Goal: Use online tool/utility: Use online tool/utility

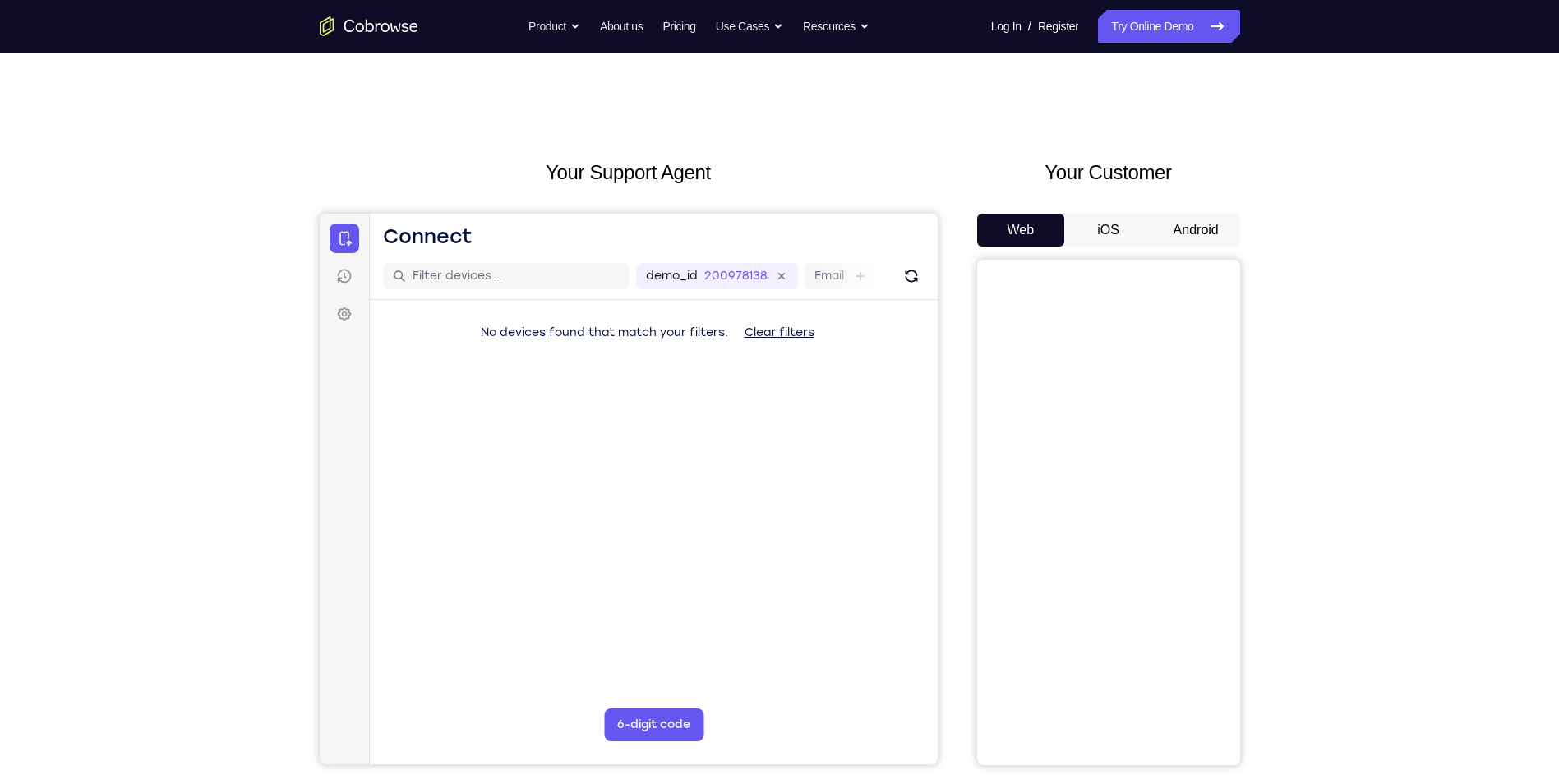
click at [1192, 215] on button "Android" at bounding box center [1196, 230] width 88 height 33
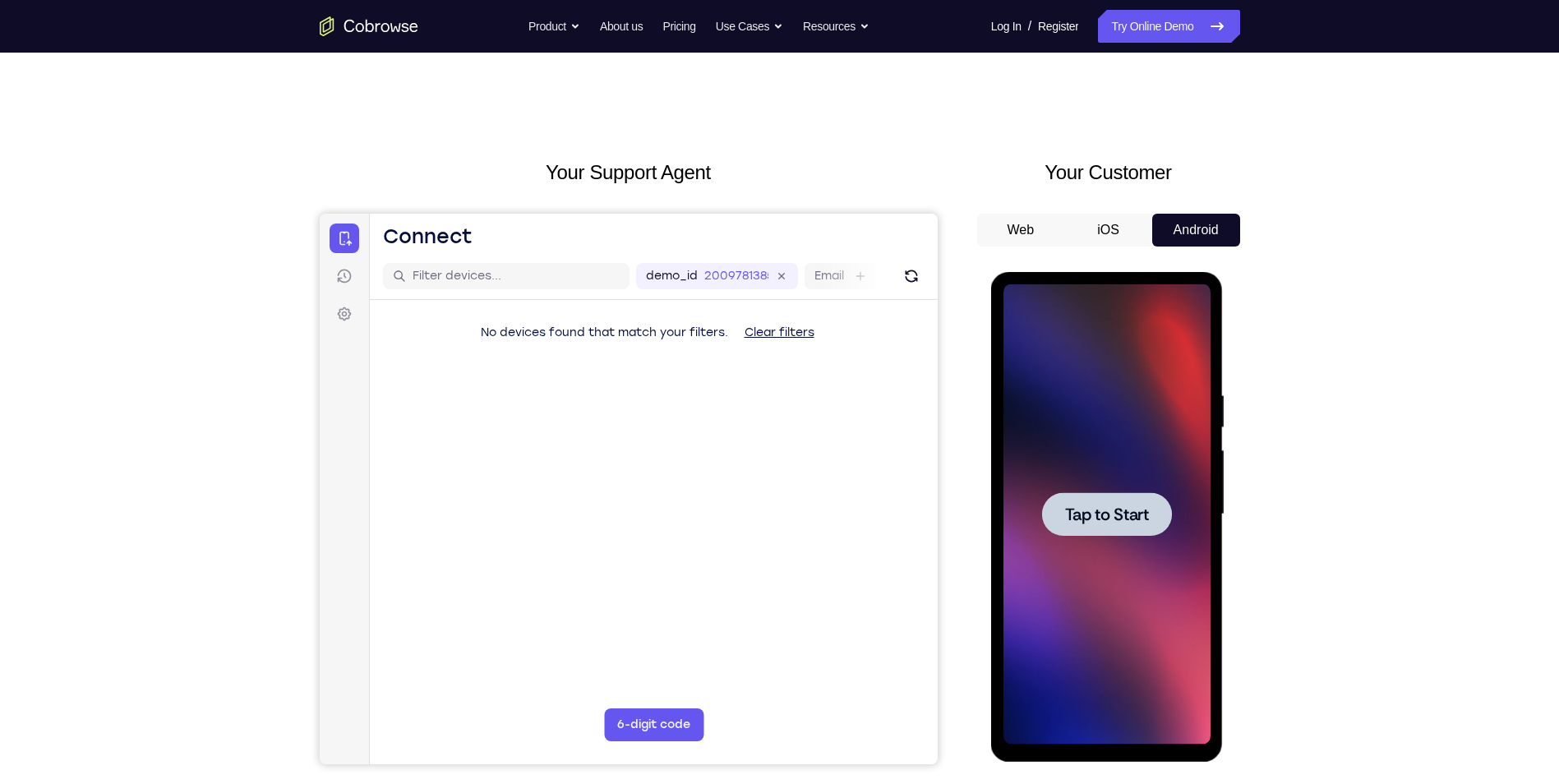
click at [1120, 538] on div at bounding box center [1106, 514] width 207 height 460
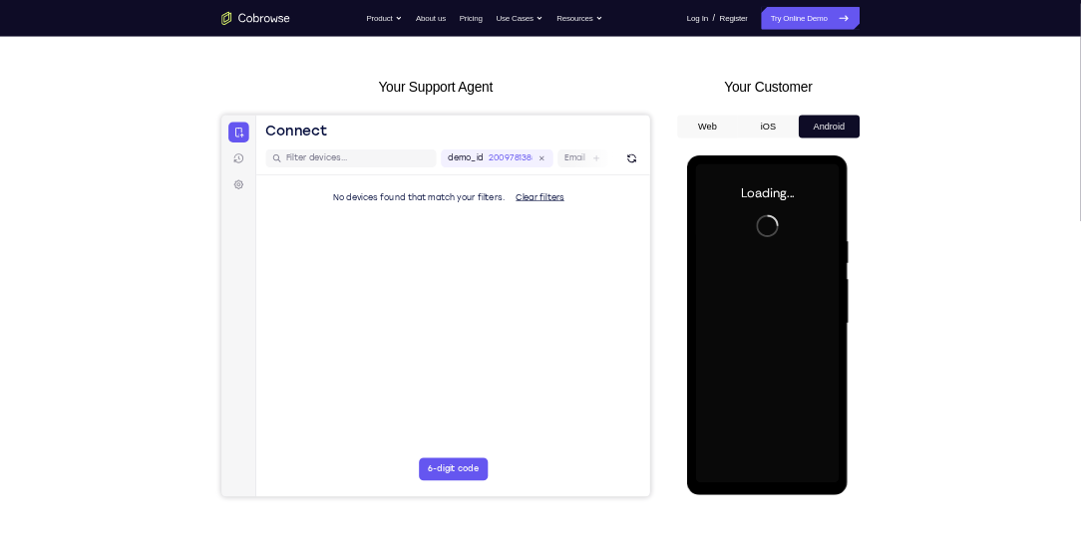
scroll to position [100, 0]
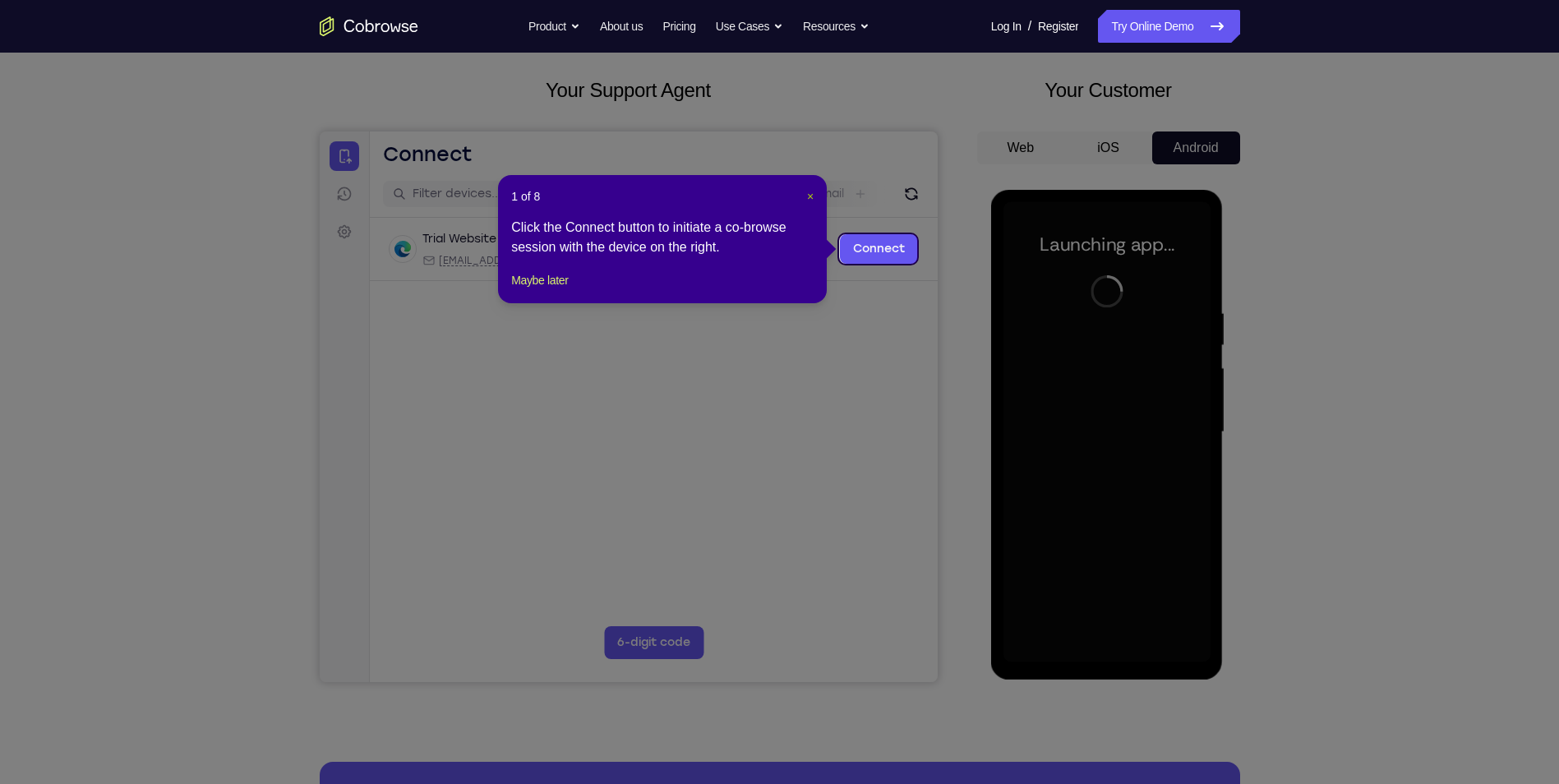
click at [809, 191] on span "×" at bounding box center [810, 196] width 7 height 13
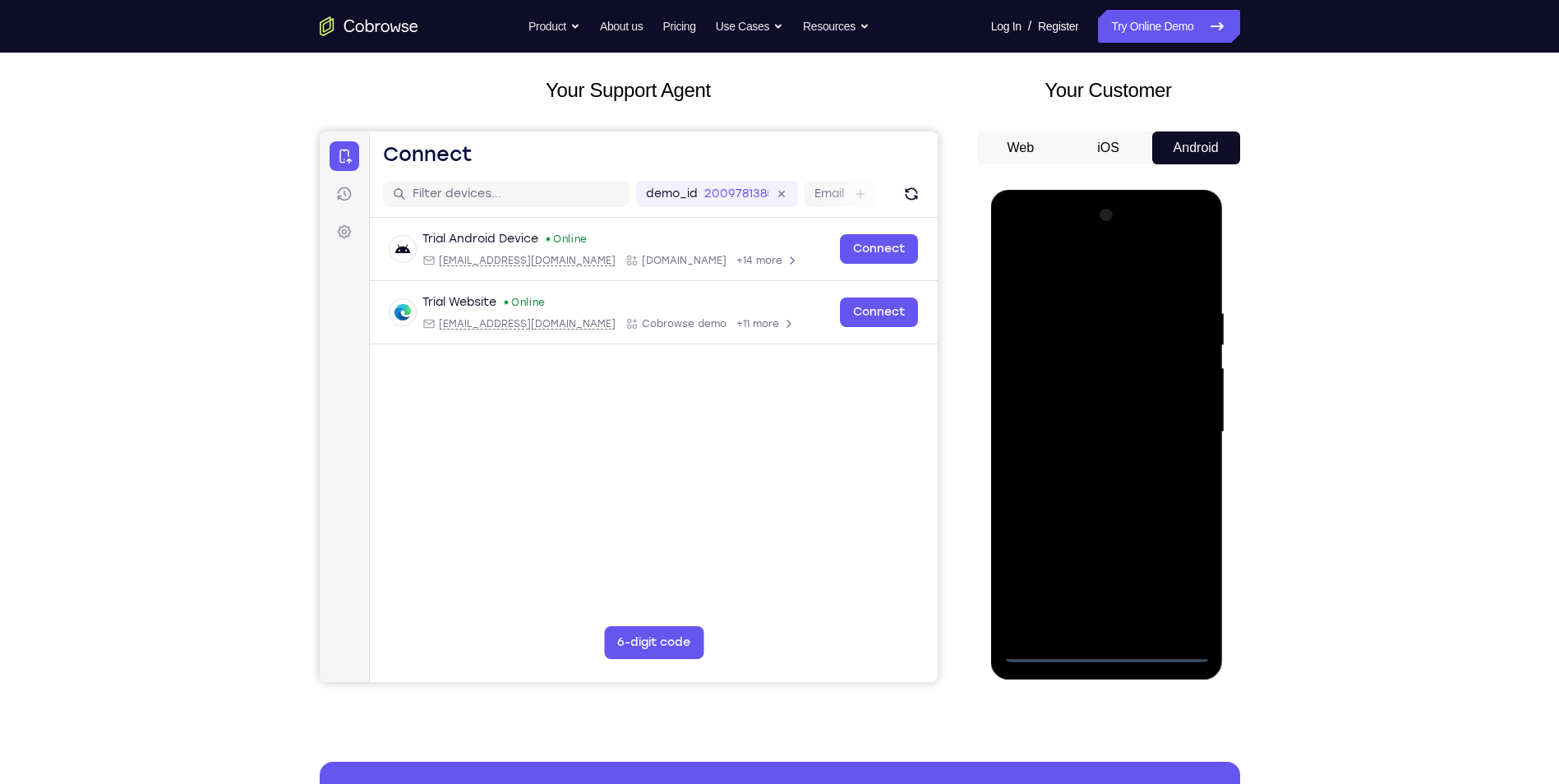
click at [1111, 648] on div at bounding box center [1106, 432] width 207 height 460
click at [1180, 582] on div at bounding box center [1106, 432] width 207 height 460
click at [1072, 270] on div at bounding box center [1106, 432] width 207 height 460
click at [1179, 427] on div at bounding box center [1106, 432] width 207 height 460
click at [1094, 462] on div at bounding box center [1106, 432] width 207 height 460
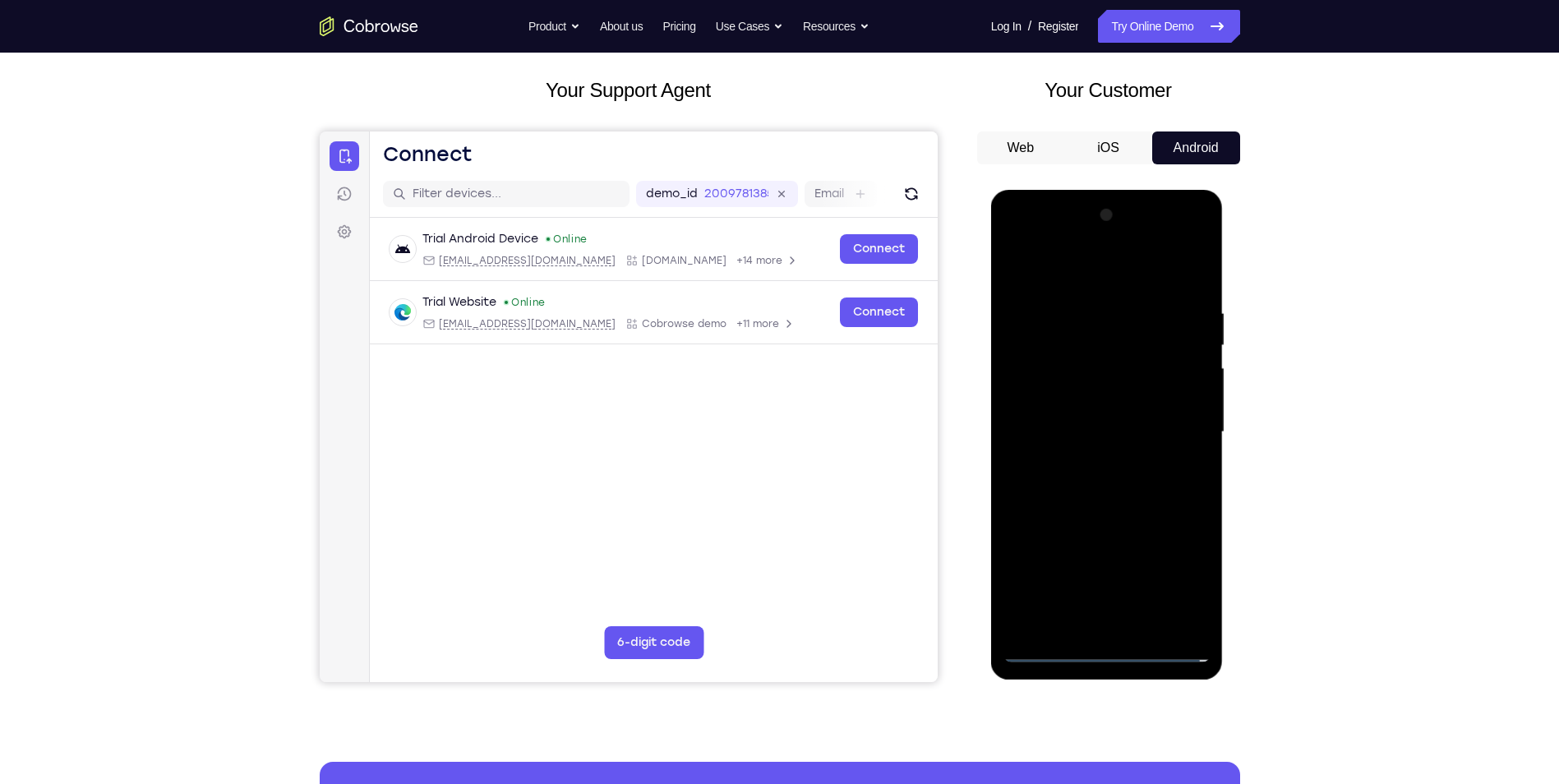
click at [1097, 418] on div at bounding box center [1106, 432] width 207 height 460
click at [1107, 426] on div at bounding box center [1106, 432] width 207 height 460
click at [1065, 481] on div at bounding box center [1106, 432] width 207 height 460
click at [1057, 473] on div at bounding box center [1106, 432] width 207 height 460
click at [1126, 483] on div at bounding box center [1106, 432] width 207 height 460
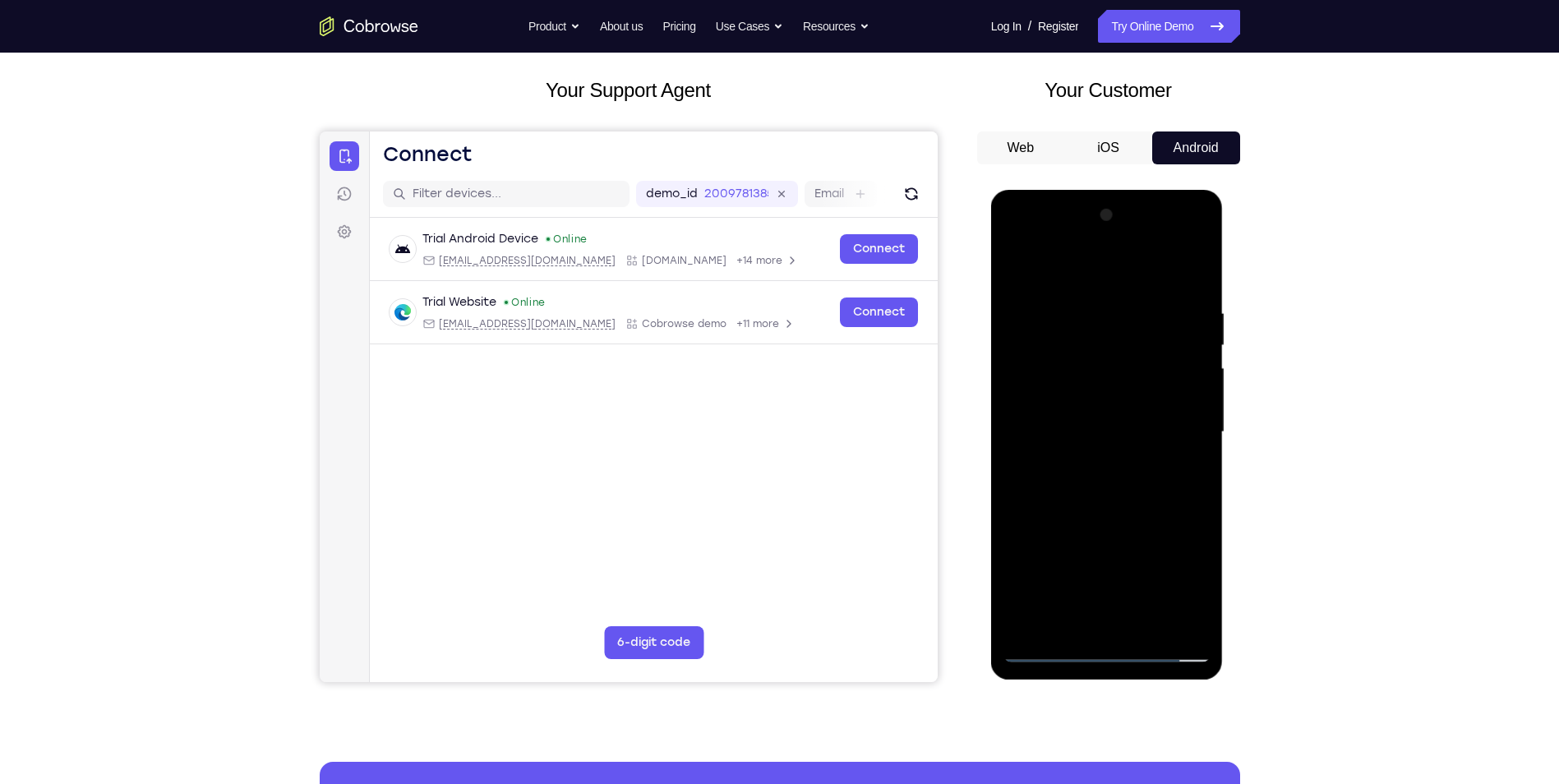
click at [1172, 508] on div at bounding box center [1106, 432] width 207 height 460
click at [1154, 623] on div at bounding box center [1106, 432] width 207 height 460
click at [1151, 519] on div at bounding box center [1106, 432] width 207 height 460
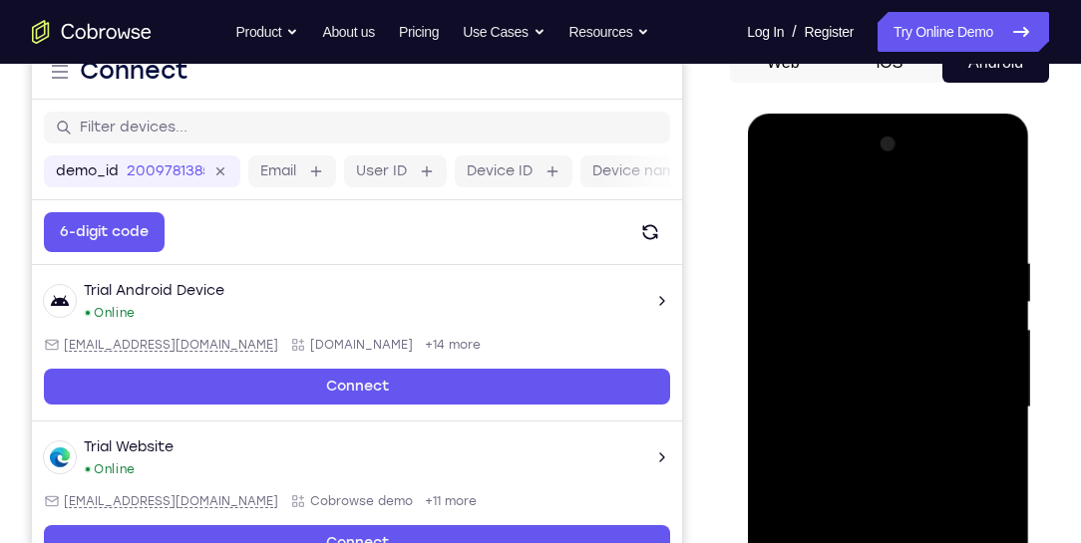
scroll to position [327, 0]
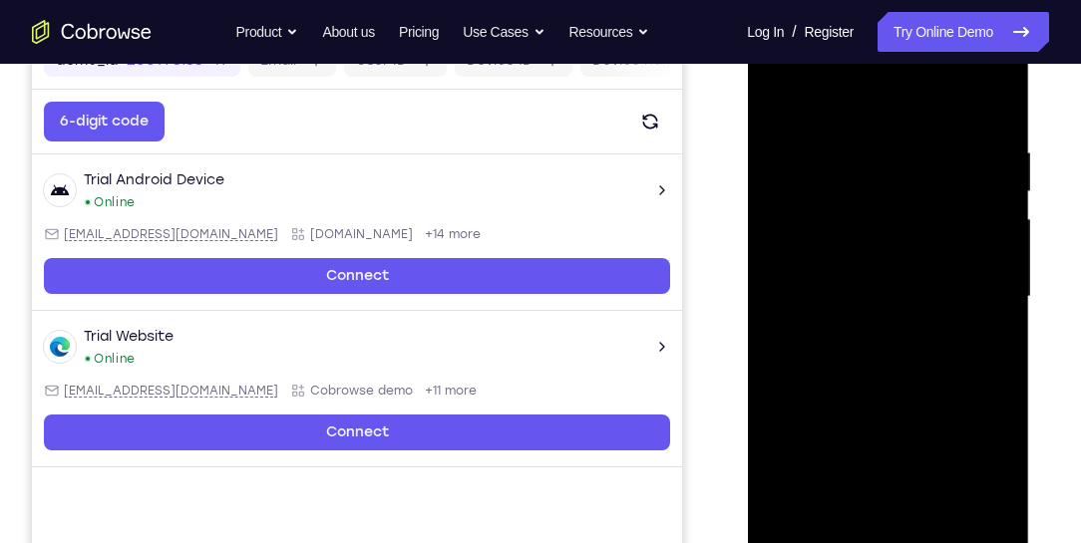
click at [888, 256] on div at bounding box center [887, 297] width 251 height 558
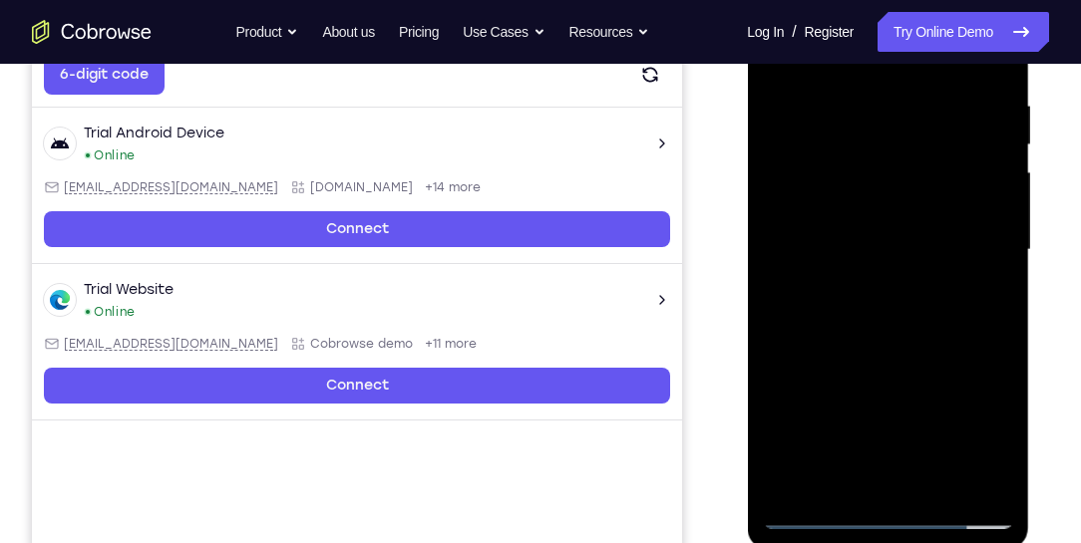
scroll to position [384, 0]
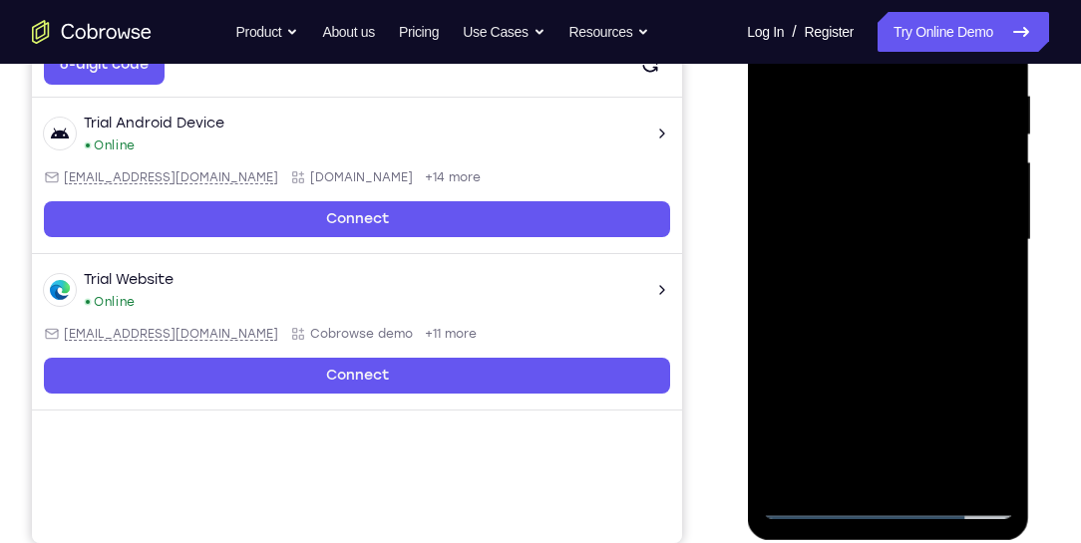
click at [861, 468] on div at bounding box center [887, 240] width 251 height 558
click at [991, 433] on div at bounding box center [887, 240] width 251 height 558
click at [987, 290] on div at bounding box center [887, 240] width 251 height 558
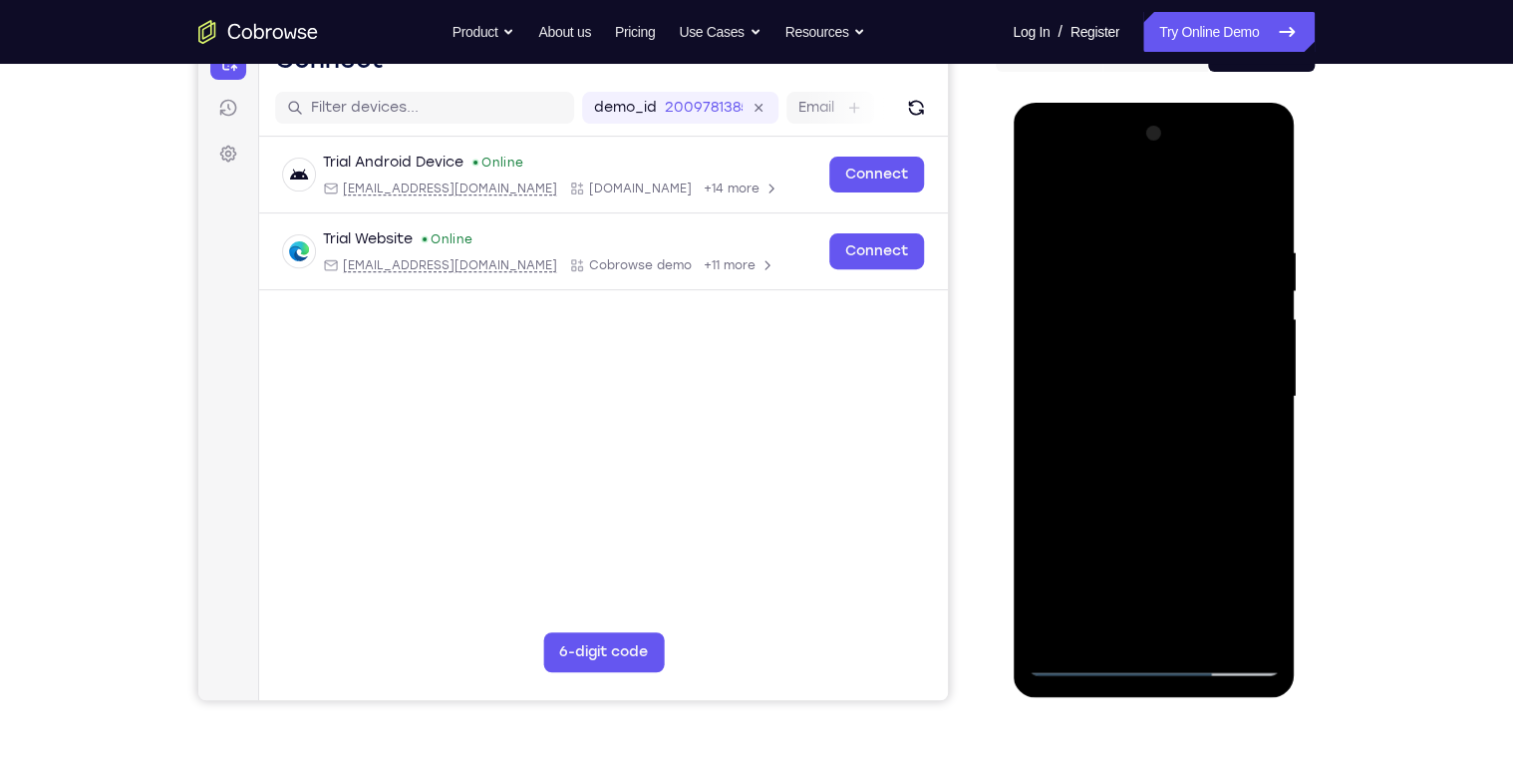
scroll to position [225, 0]
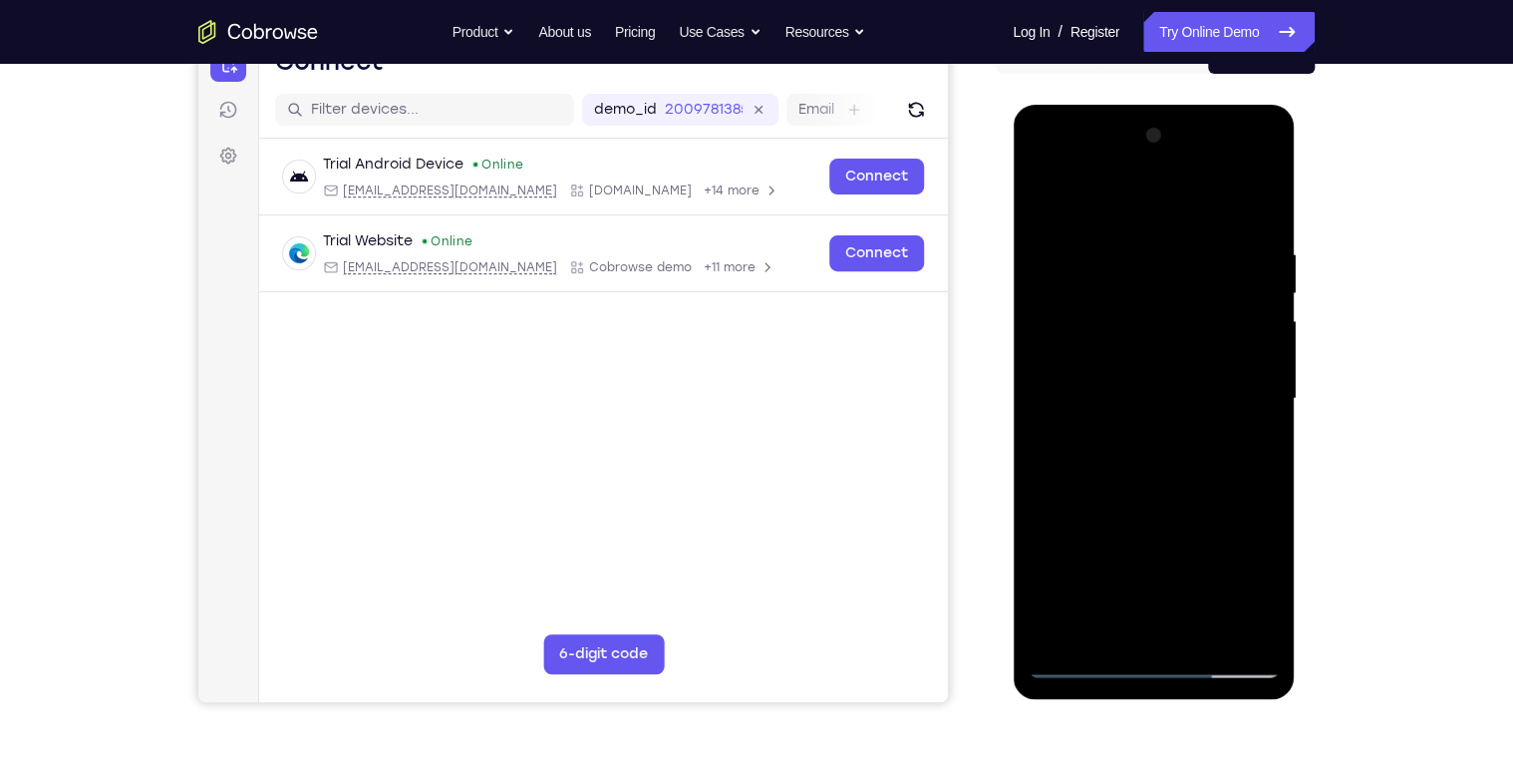
click at [1070, 199] on div at bounding box center [1153, 399] width 251 height 558
click at [1054, 230] on div at bounding box center [1153, 399] width 251 height 558
click at [1171, 625] on div at bounding box center [1153, 399] width 251 height 558
click at [1162, 472] on div at bounding box center [1153, 399] width 251 height 558
click at [1198, 625] on div at bounding box center [1153, 399] width 251 height 558
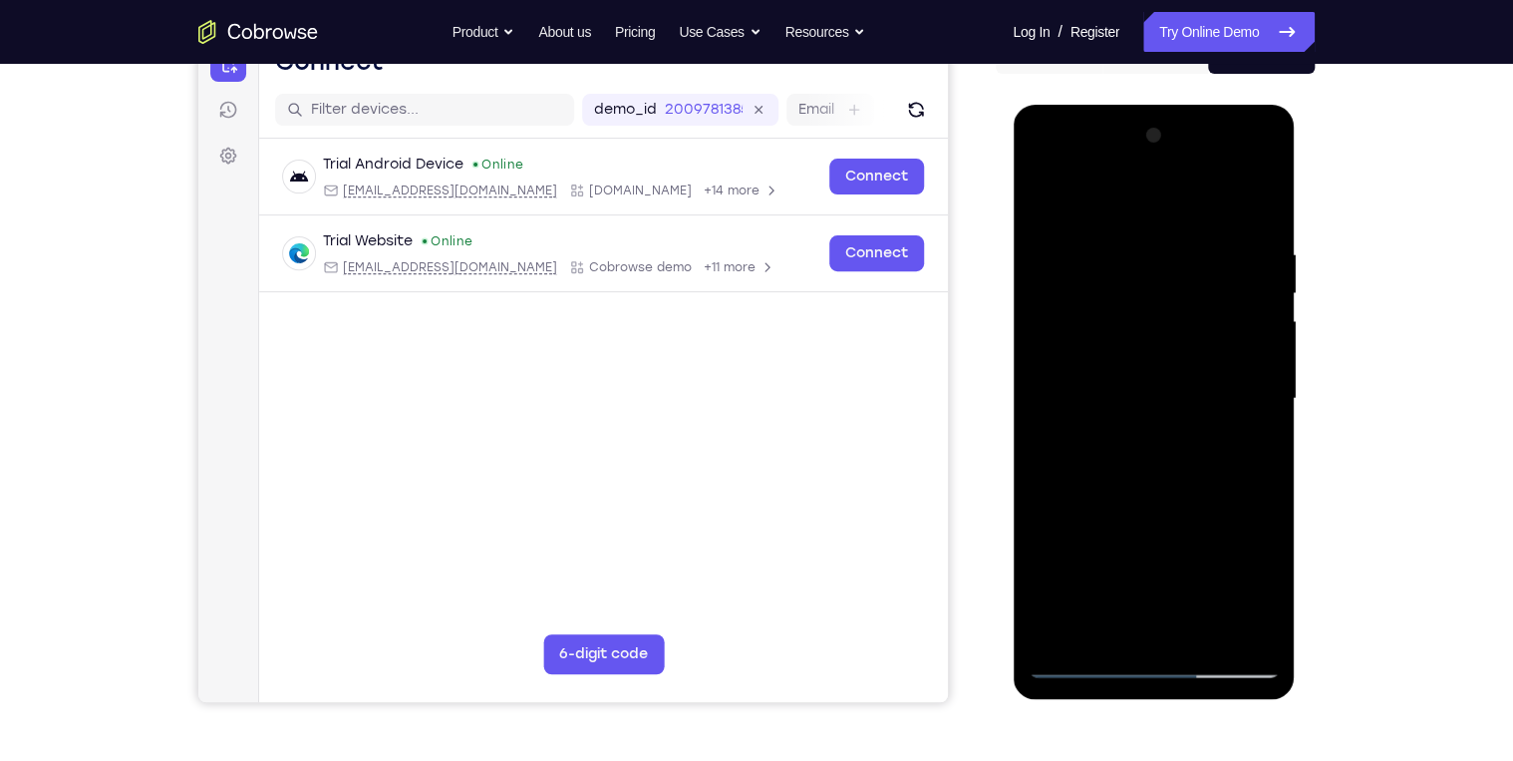
click at [1246, 627] on div at bounding box center [1153, 399] width 251 height 558
click at [1254, 205] on div at bounding box center [1153, 399] width 251 height 558
click at [1045, 195] on div at bounding box center [1153, 399] width 251 height 558
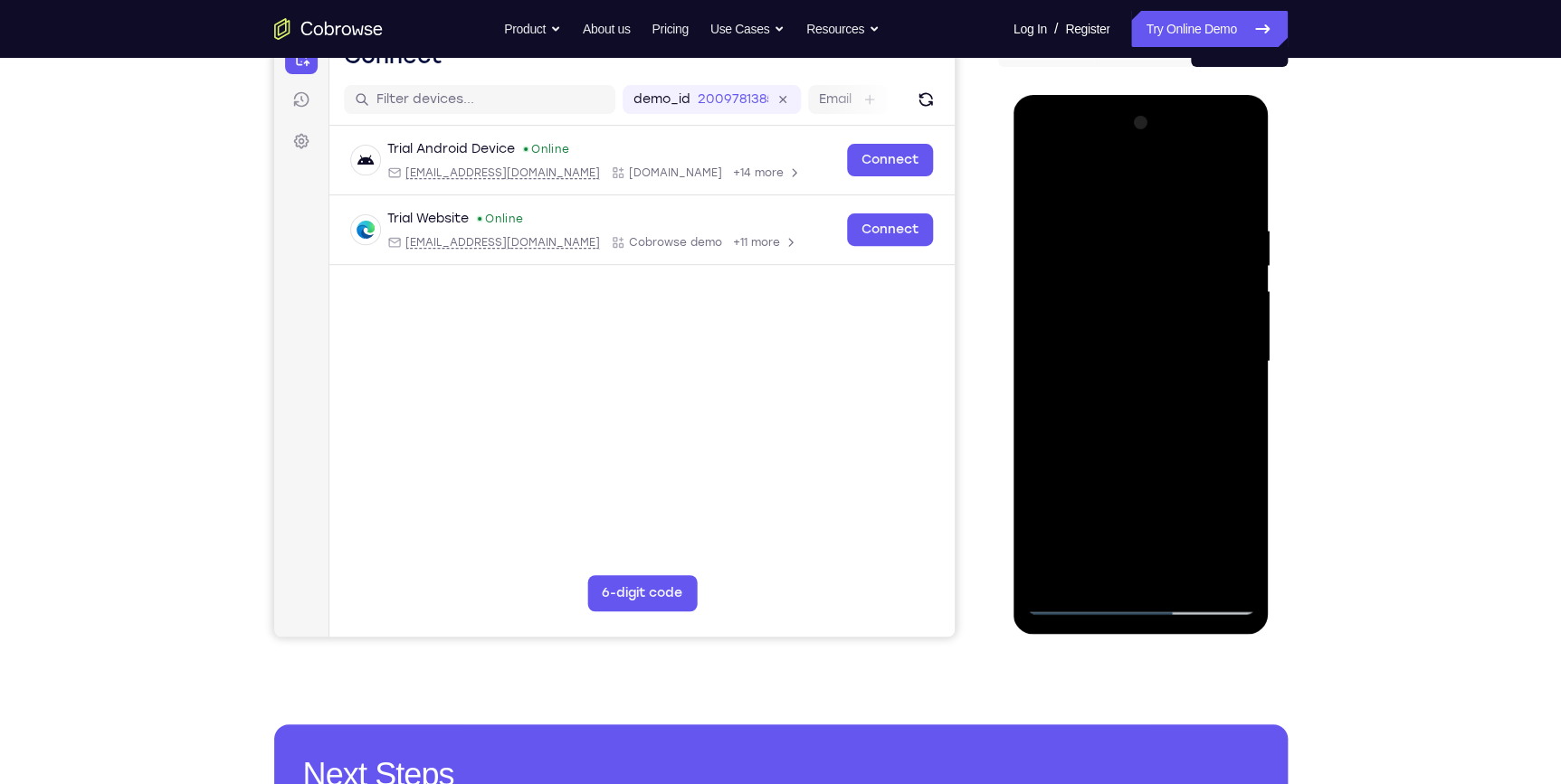
click at [1047, 181] on div at bounding box center [1140, 362] width 228 height 506
click at [1043, 174] on div at bounding box center [1140, 362] width 228 height 506
click at [1082, 209] on div at bounding box center [1140, 362] width 228 height 506
click at [1232, 303] on div at bounding box center [1140, 362] width 228 height 506
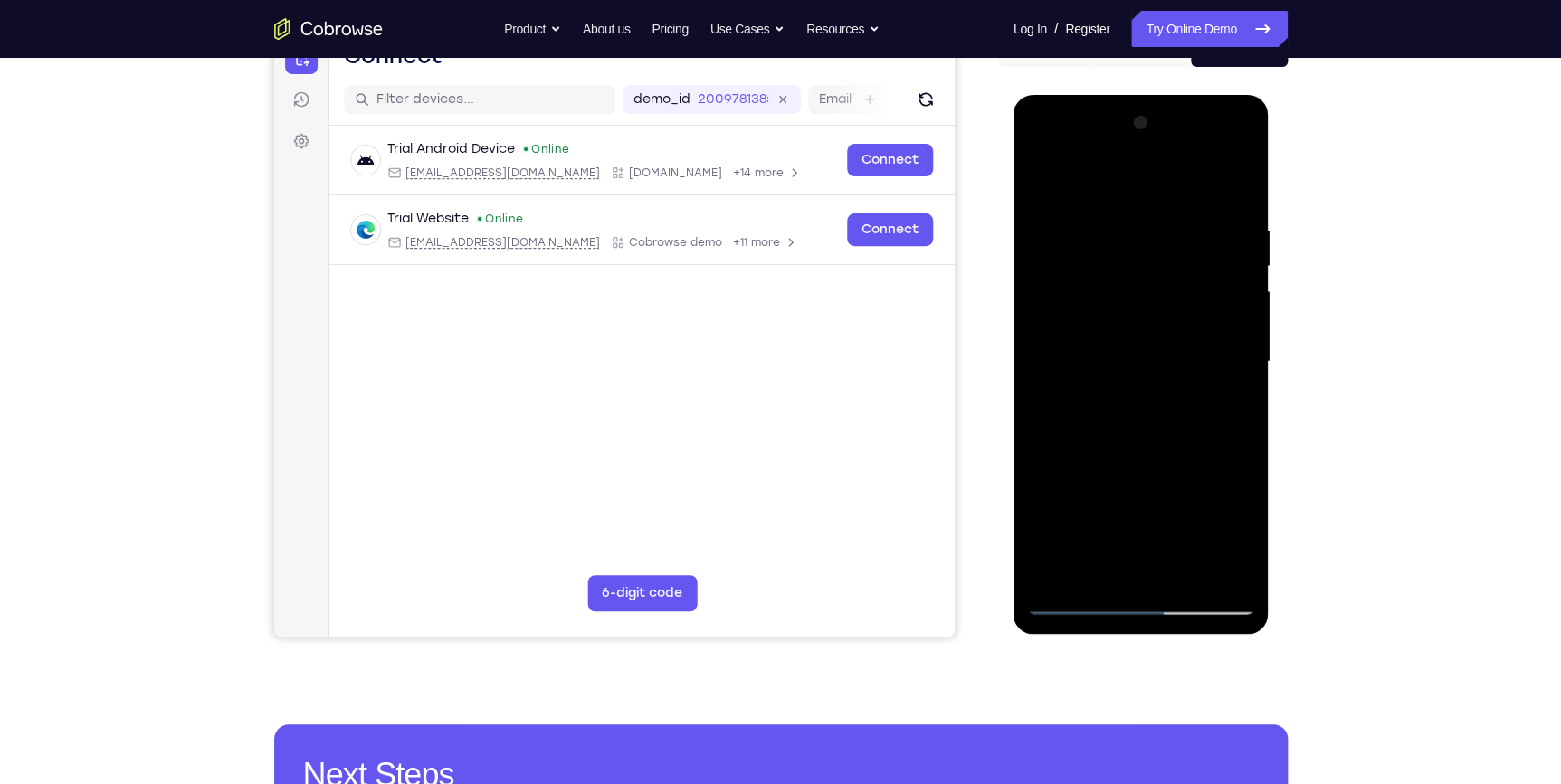
click at [1232, 303] on div at bounding box center [1140, 362] width 228 height 506
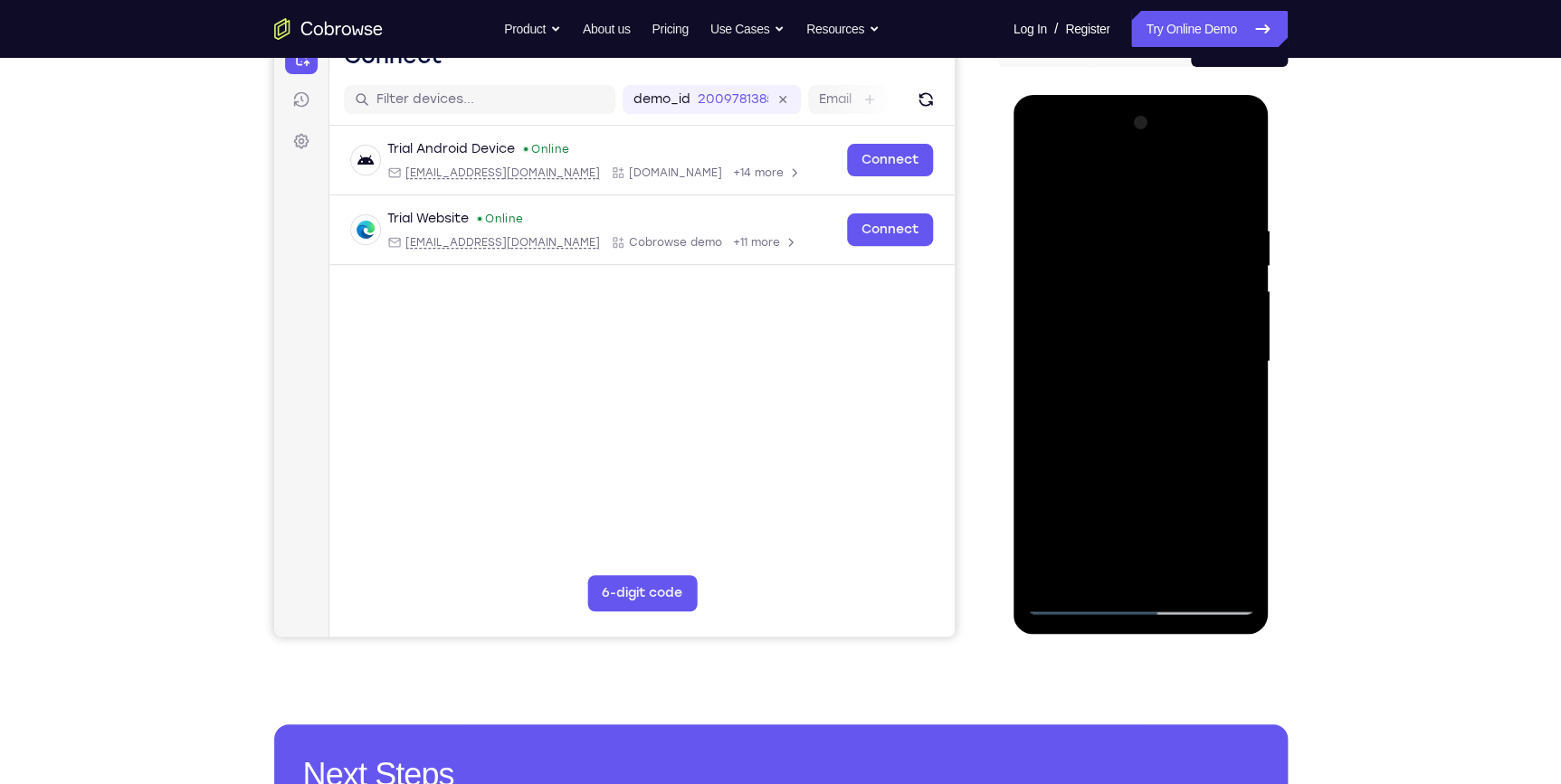
click at [1232, 187] on div at bounding box center [1140, 362] width 228 height 506
drag, startPoint x: 1225, startPoint y: 215, endPoint x: 939, endPoint y: 218, distance: 286.0
click at [1013, 218] on html "Online web based iOS Simulators and Android Emulators. Run iPhone, iPad, Mobile…" at bounding box center [1142, 367] width 258 height 543
drag, startPoint x: 1116, startPoint y: 211, endPoint x: 1232, endPoint y: 203, distance: 116.3
click at [1232, 203] on div at bounding box center [1140, 362] width 228 height 506
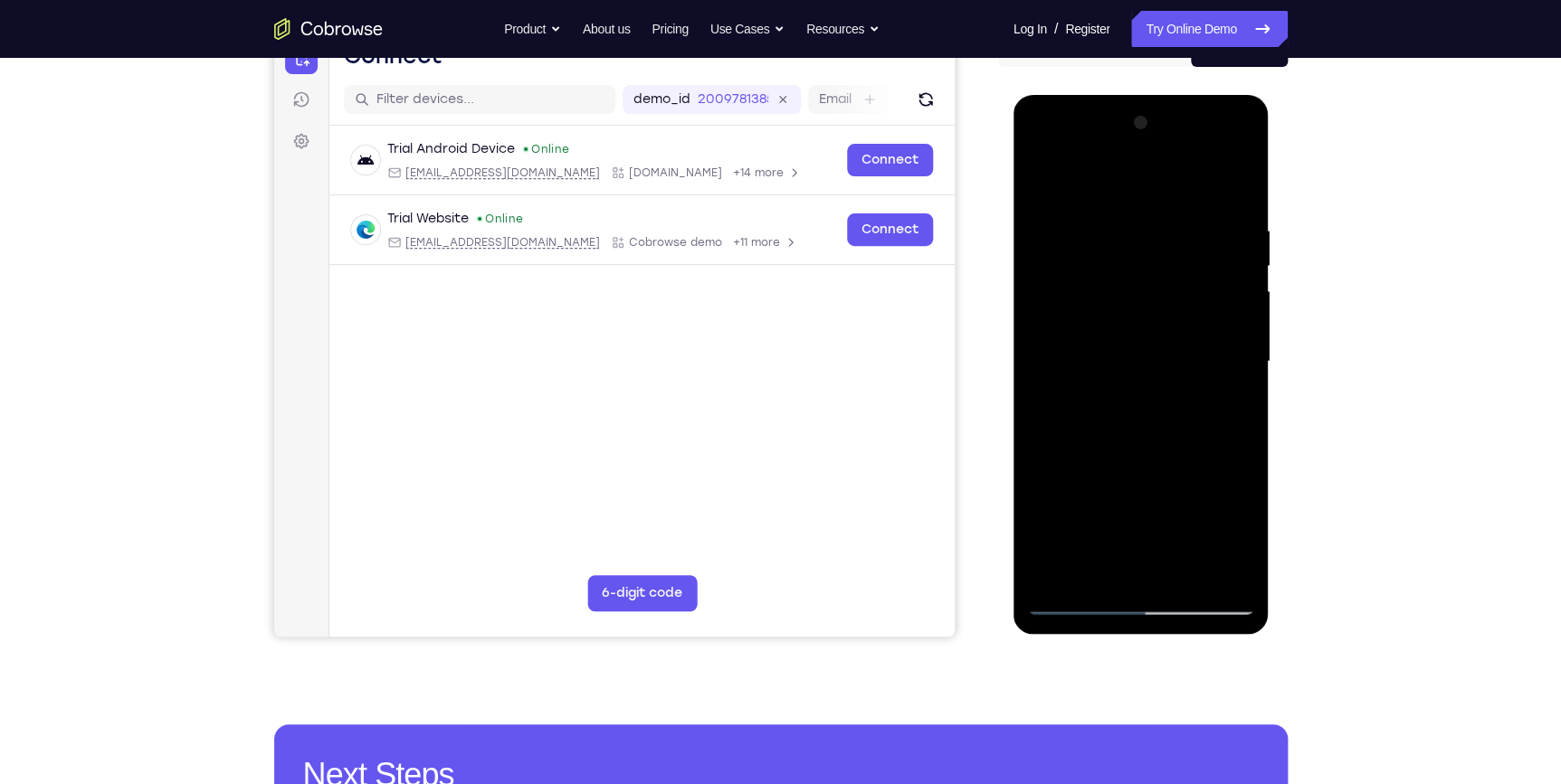
drag, startPoint x: 1107, startPoint y: 207, endPoint x: 1277, endPoint y: 202, distance: 170.1
click at [1271, 202] on html "Online web based iOS Simulators and Android Emulators. Run iPhone, iPad, Mobile…" at bounding box center [1142, 367] width 258 height 543
click at [1236, 177] on div at bounding box center [1140, 362] width 228 height 506
click at [1042, 277] on div at bounding box center [1140, 362] width 228 height 506
click at [1080, 345] on div at bounding box center [1140, 362] width 228 height 506
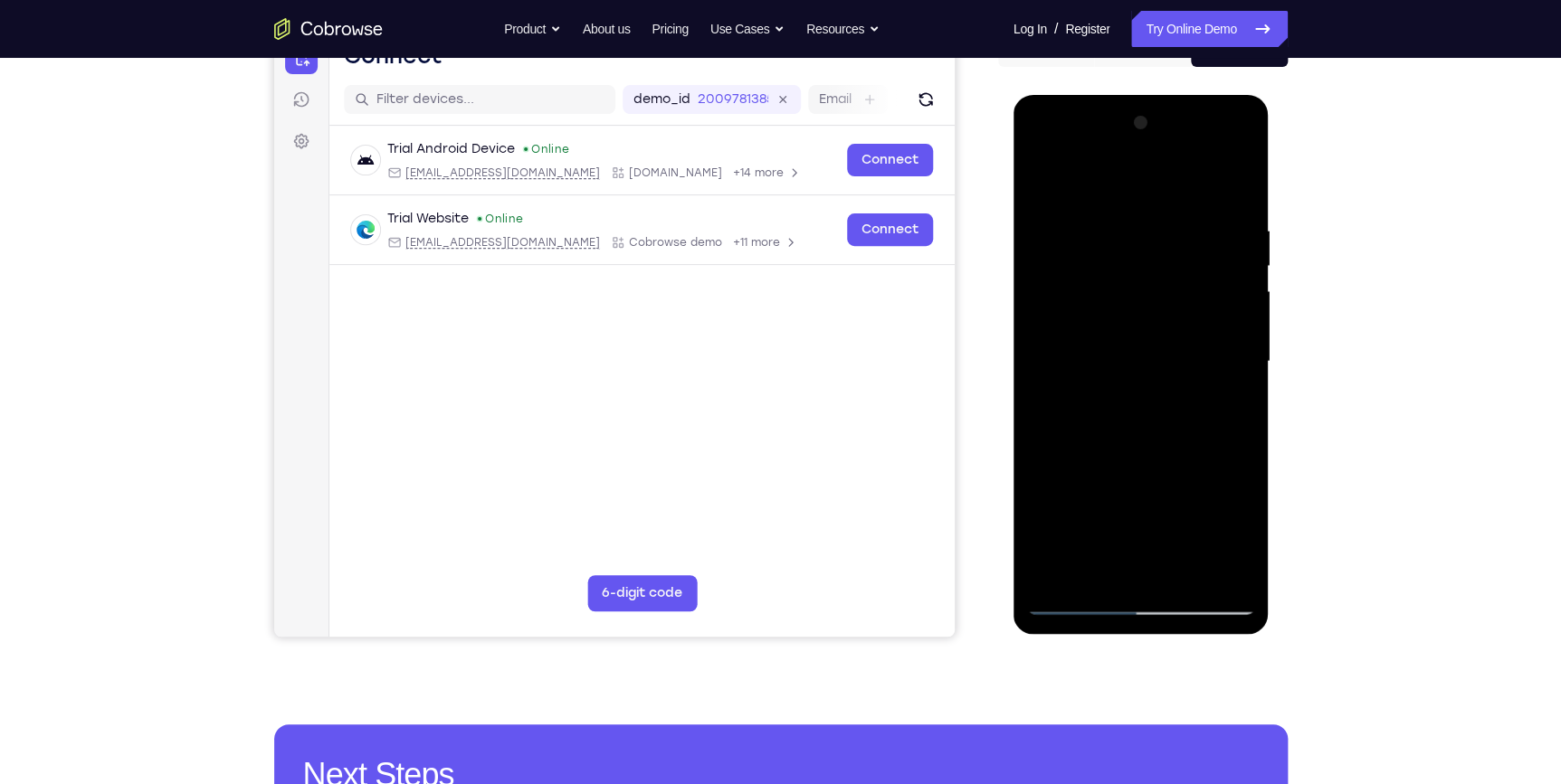
click at [1240, 278] on div at bounding box center [1140, 362] width 228 height 506
click at [1221, 537] on div at bounding box center [1140, 362] width 228 height 506
click at [1138, 529] on div at bounding box center [1140, 362] width 228 height 506
click at [1177, 357] on div at bounding box center [1140, 362] width 228 height 506
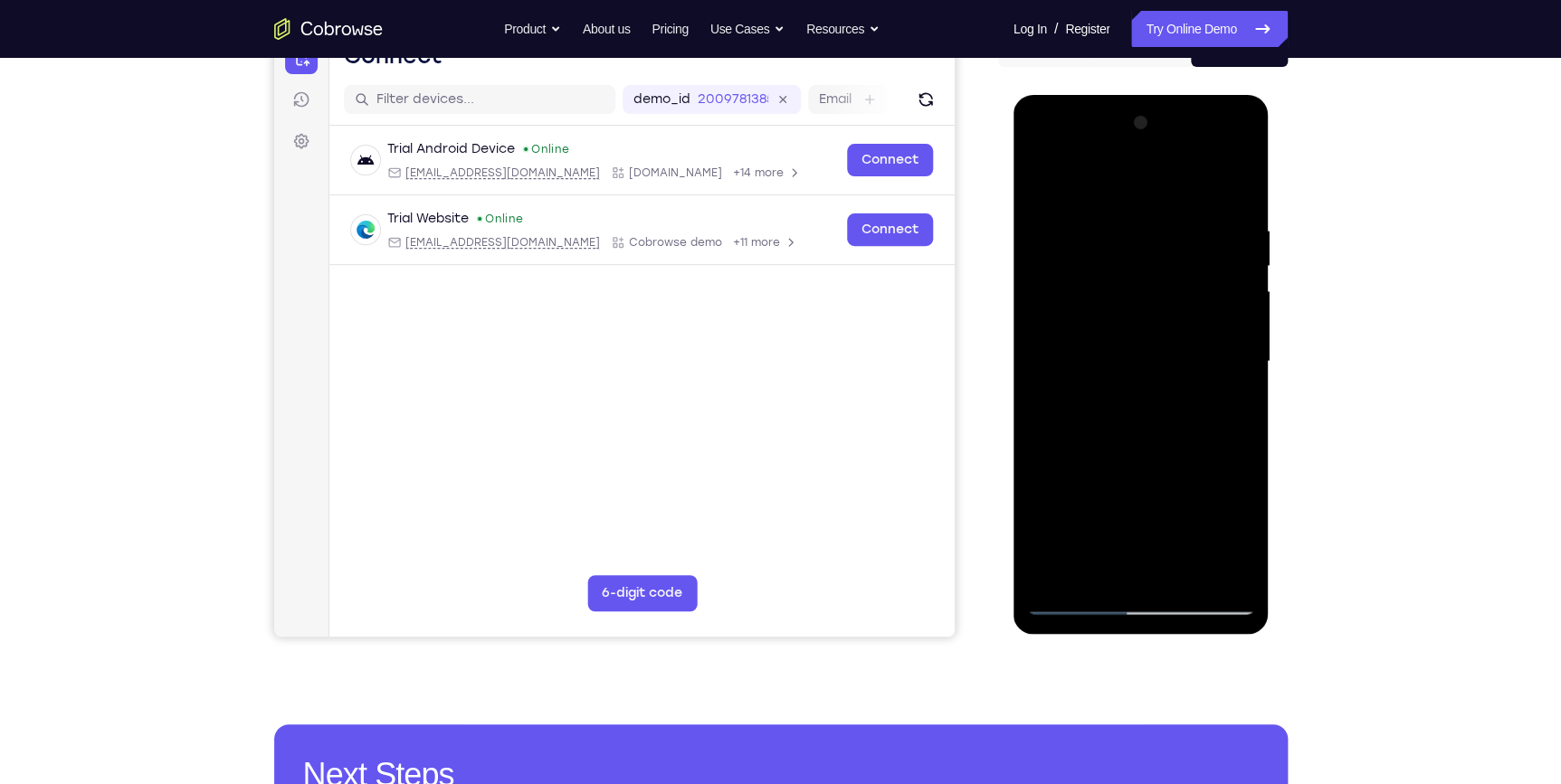
click at [1185, 534] on div at bounding box center [1140, 362] width 228 height 506
click at [1089, 353] on div at bounding box center [1140, 362] width 228 height 506
click at [1220, 357] on div at bounding box center [1140, 362] width 228 height 506
click at [1154, 514] on div at bounding box center [1140, 362] width 228 height 506
click at [1188, 441] on div at bounding box center [1140, 362] width 228 height 506
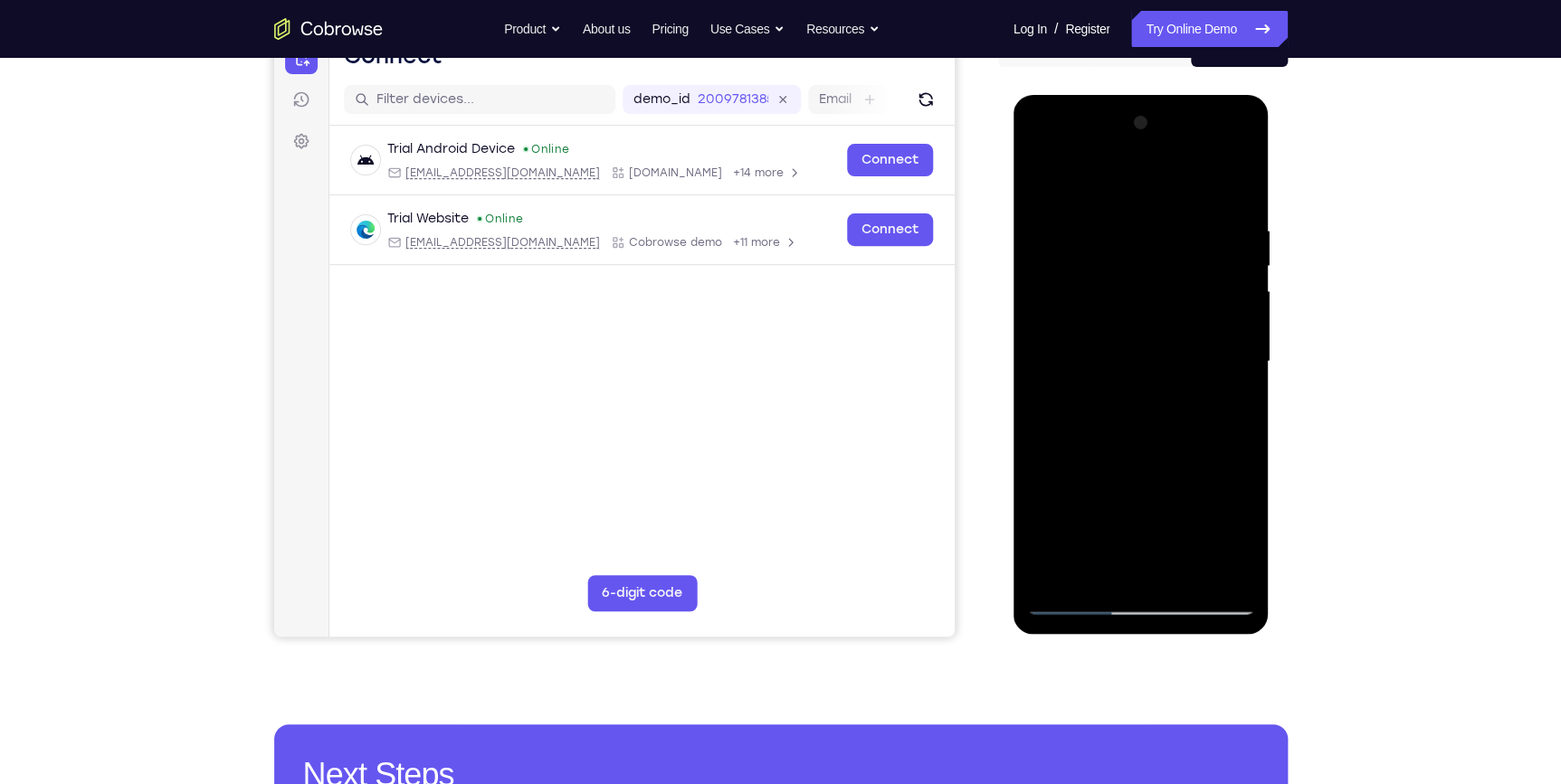
click at [1203, 385] on div at bounding box center [1140, 362] width 228 height 506
click at [1180, 513] on div at bounding box center [1140, 362] width 228 height 506
click at [1229, 509] on div at bounding box center [1140, 362] width 228 height 506
click at [1209, 509] on div at bounding box center [1140, 362] width 228 height 506
click at [1213, 509] on div at bounding box center [1140, 362] width 228 height 506
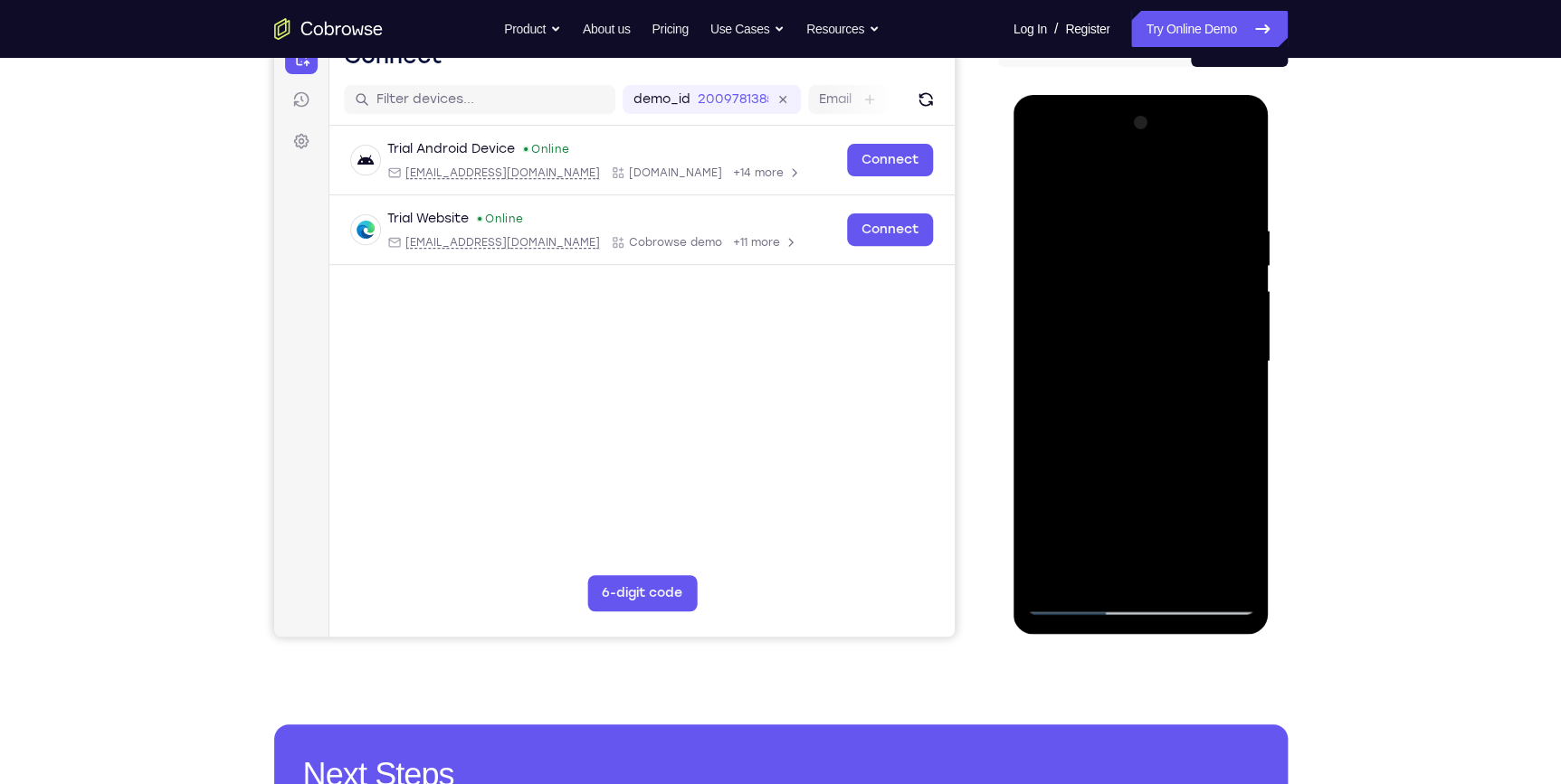
click at [1231, 128] on div at bounding box center [1140, 362] width 228 height 506
click at [1178, 248] on div at bounding box center [1140, 362] width 228 height 506
click at [1040, 183] on div at bounding box center [1140, 362] width 228 height 506
click at [1173, 325] on div at bounding box center [1140, 362] width 228 height 506
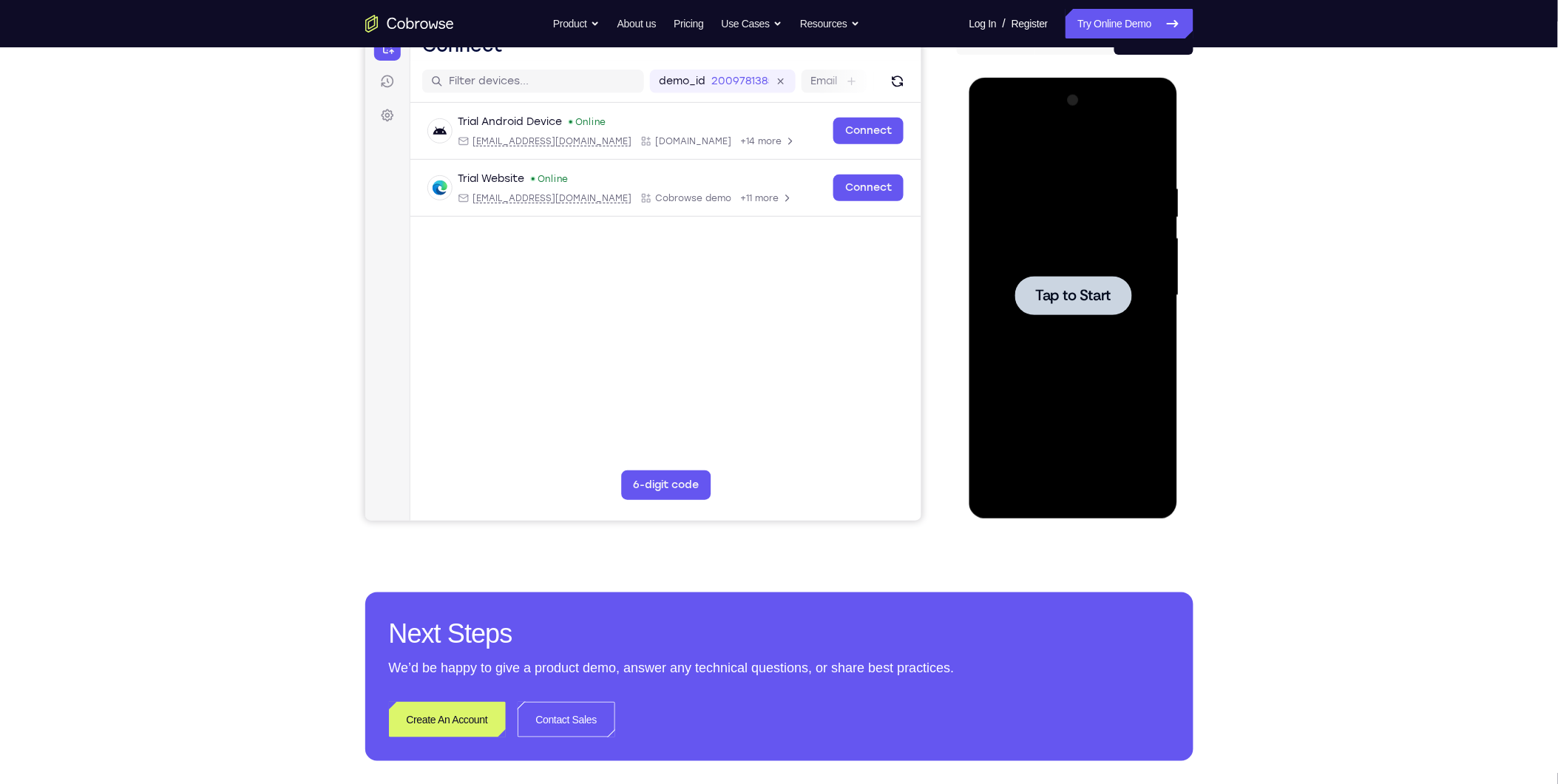
click at [1074, 372] on div at bounding box center [1073, 295] width 186 height 414
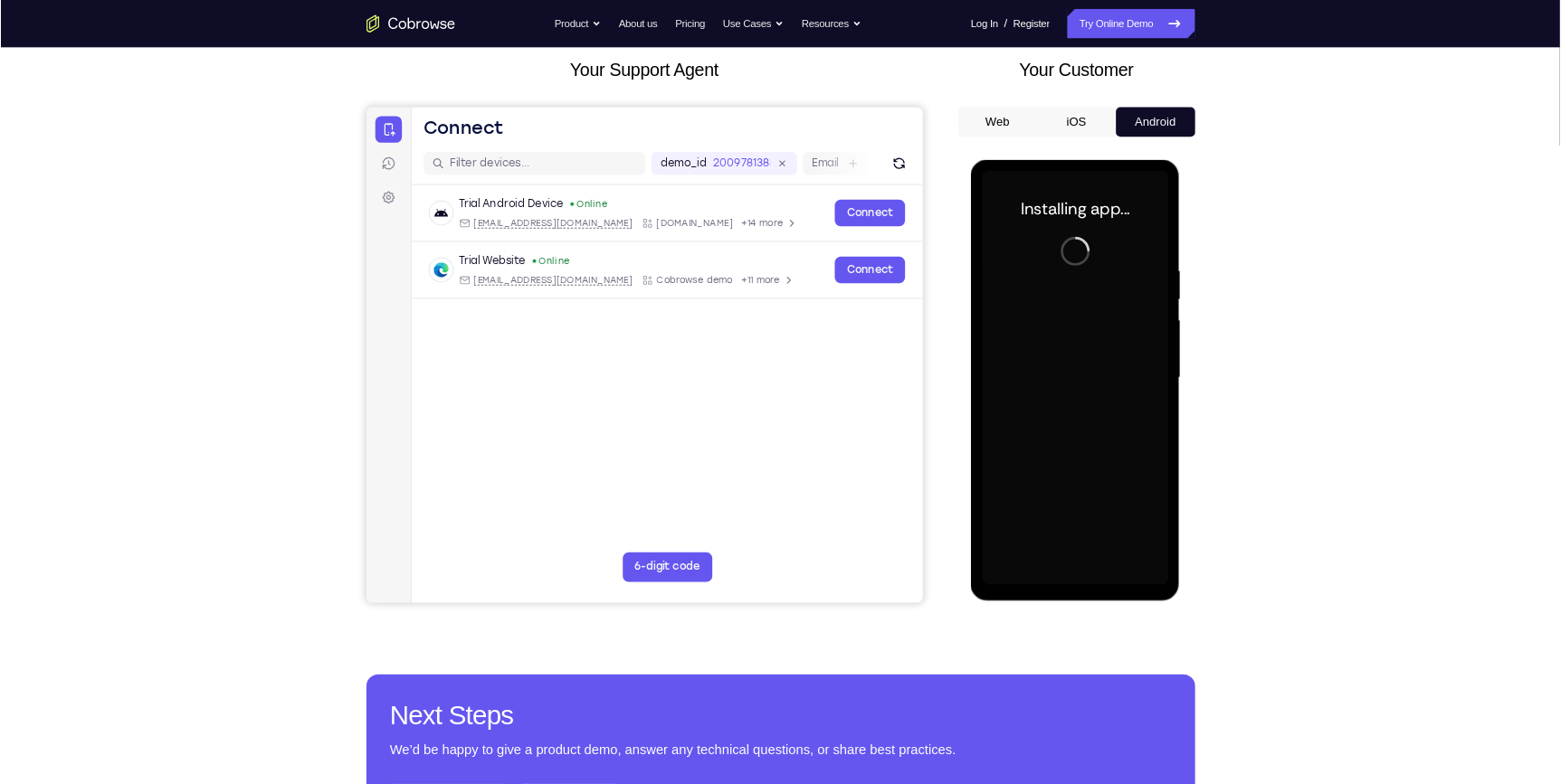
scroll to position [105, 0]
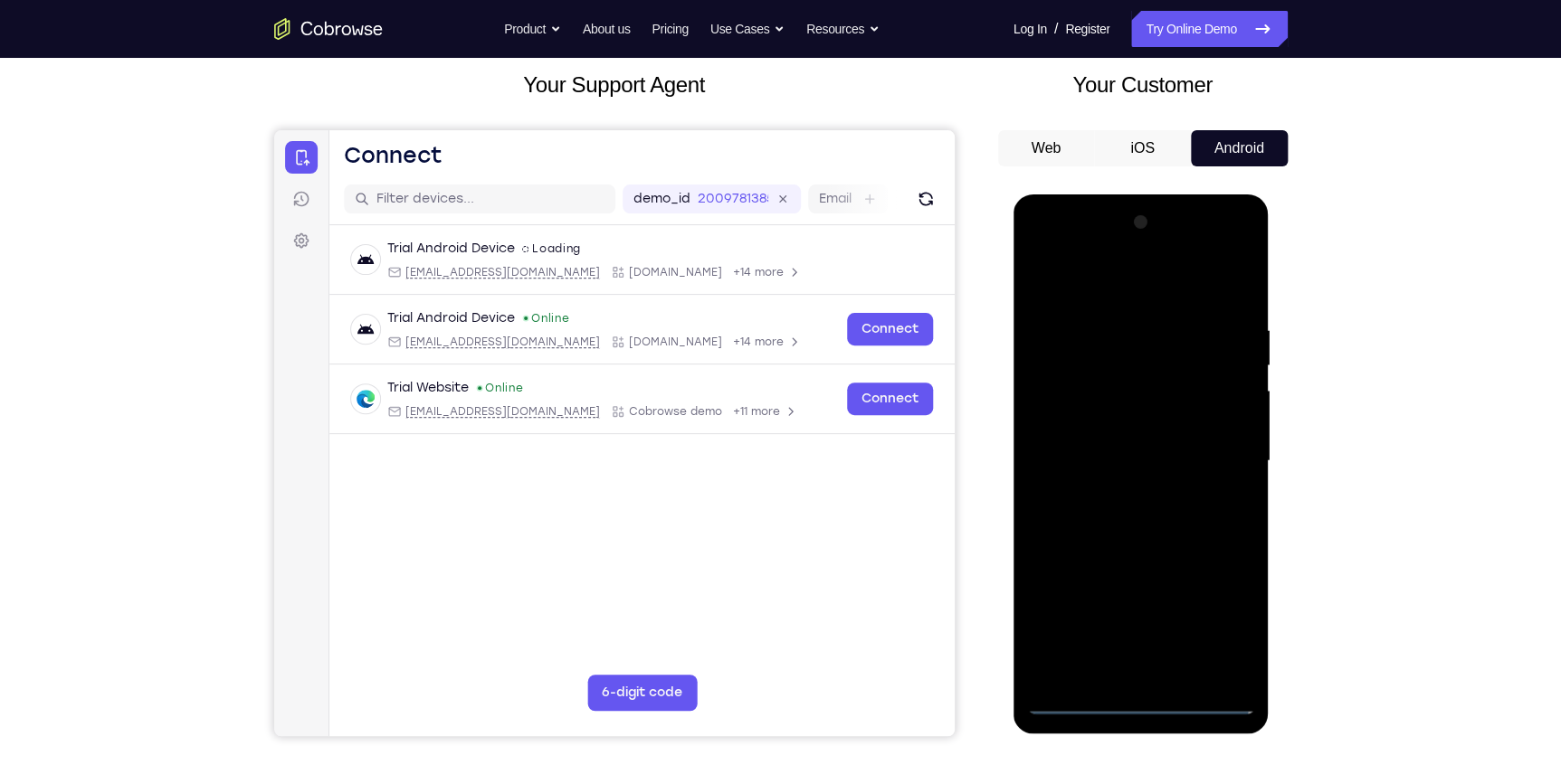
click at [1143, 697] on div at bounding box center [1140, 461] width 228 height 506
click at [1226, 630] on div at bounding box center [1140, 461] width 228 height 506
click at [1097, 284] on div at bounding box center [1140, 461] width 228 height 506
click at [1067, 407] on div at bounding box center [1140, 461] width 228 height 506
click at [1241, 253] on div at bounding box center [1140, 461] width 228 height 506
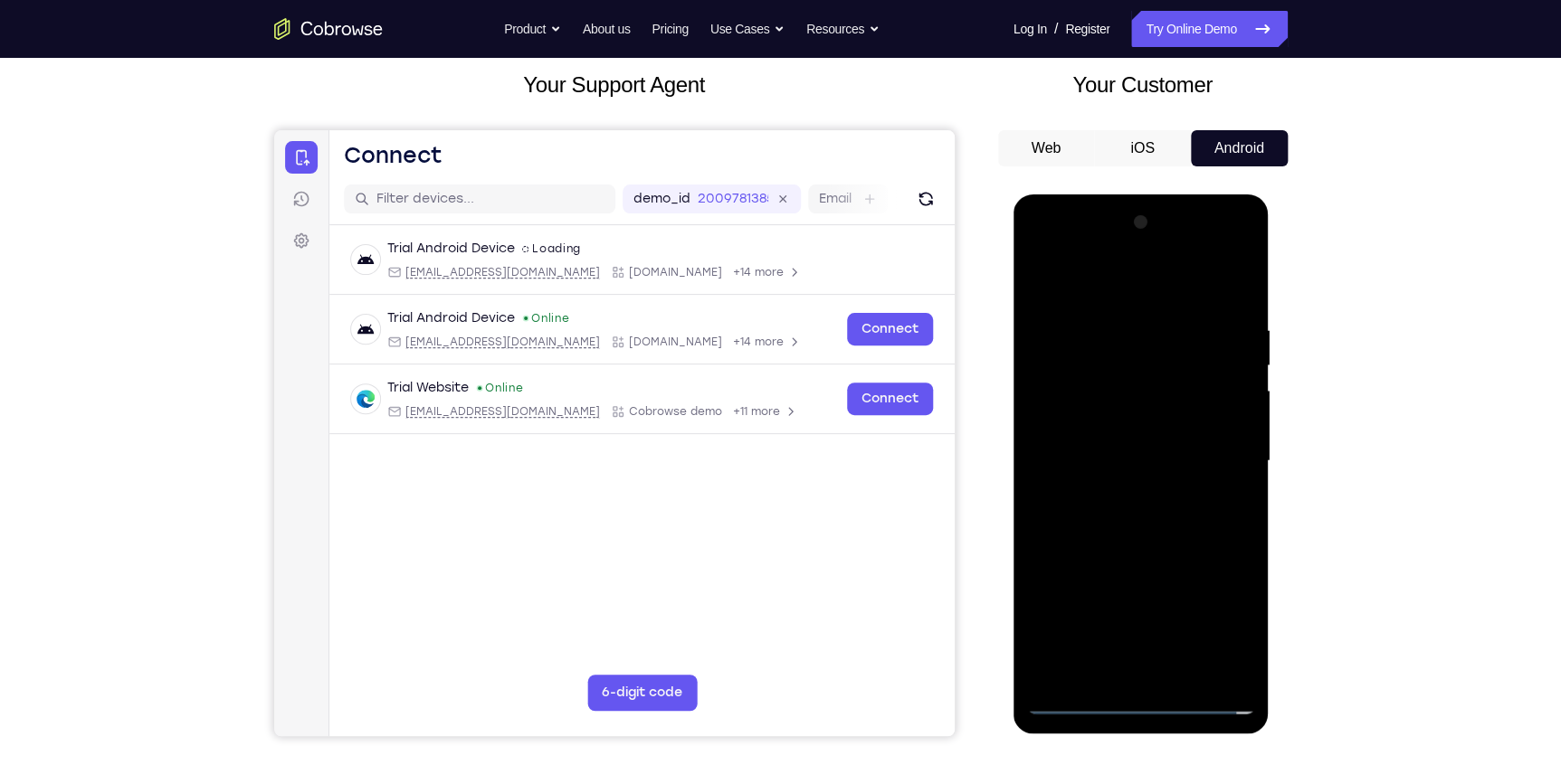
click at [1235, 583] on div at bounding box center [1140, 461] width 228 height 506
click at [1222, 304] on div at bounding box center [1140, 461] width 228 height 506
click at [1203, 327] on div at bounding box center [1140, 461] width 228 height 506
click at [1200, 371] on div at bounding box center [1140, 461] width 228 height 506
click at [1173, 490] on div at bounding box center [1140, 461] width 228 height 506
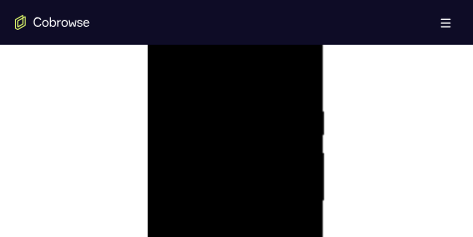
scroll to position [1073, 0]
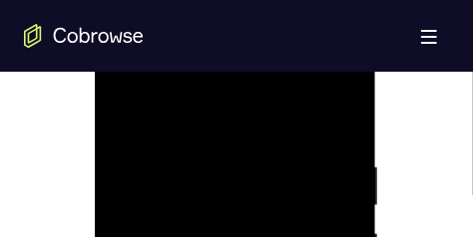
click at [270, 144] on div at bounding box center [234, 212] width 251 height 558
click at [128, 142] on div at bounding box center [234, 212] width 251 height 558
click at [272, 143] on div at bounding box center [234, 212] width 251 height 558
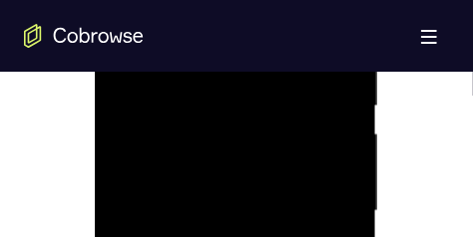
click at [270, 143] on div at bounding box center [234, 212] width 251 height 558
click at [126, 142] on div at bounding box center [234, 212] width 251 height 558
click at [163, 145] on div at bounding box center [234, 212] width 251 height 558
click at [170, 108] on div at bounding box center [234, 212] width 251 height 558
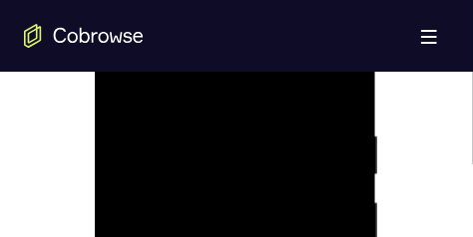
scroll to position [1098, 0]
click at [309, 121] on div at bounding box center [234, 162] width 251 height 558
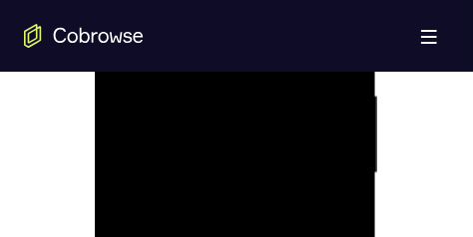
scroll to position [1247, 0]
click at [248, 193] on div at bounding box center [234, 137] width 251 height 558
click at [304, 194] on div at bounding box center [234, 137] width 251 height 558
click at [244, 195] on div at bounding box center [234, 137] width 251 height 558
click at [303, 191] on div at bounding box center [234, 137] width 251 height 558
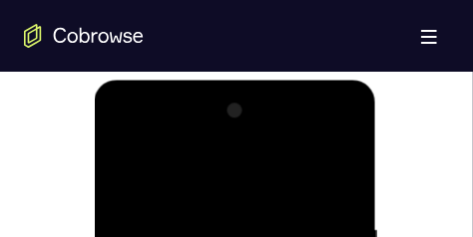
scroll to position [1048, 0]
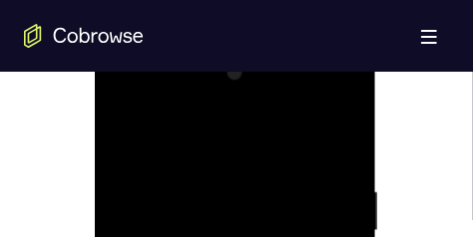
drag, startPoint x: 201, startPoint y: 164, endPoint x: 195, endPoint y: 249, distance: 84.9
drag, startPoint x: 204, startPoint y: 138, endPoint x: 206, endPoint y: 249, distance: 111.7
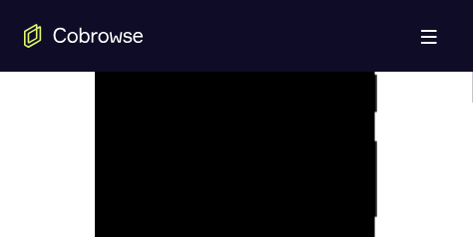
scroll to position [1172, 0]
click at [249, 132] on div at bounding box center [234, 212] width 251 height 558
drag, startPoint x: 252, startPoint y: 186, endPoint x: 256, endPoint y: 122, distance: 64.9
click at [256, 122] on div at bounding box center [234, 137] width 251 height 558
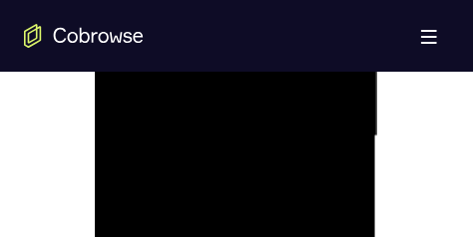
drag, startPoint x: 233, startPoint y: 140, endPoint x: 242, endPoint y: 92, distance: 48.7
click at [242, 92] on div at bounding box center [234, 137] width 251 height 558
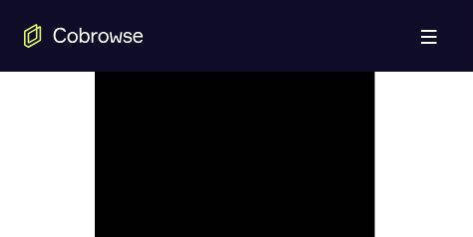
scroll to position [1347, 0]
click at [275, 98] on div at bounding box center [234, 38] width 251 height 558
click at [304, 120] on div at bounding box center [234, 63] width 251 height 558
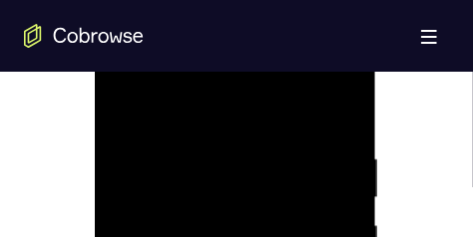
scroll to position [1122, 0]
drag, startPoint x: 210, startPoint y: 121, endPoint x: 223, endPoint y: 251, distance: 131.2
drag, startPoint x: 221, startPoint y: 109, endPoint x: 226, endPoint y: 251, distance: 142.6
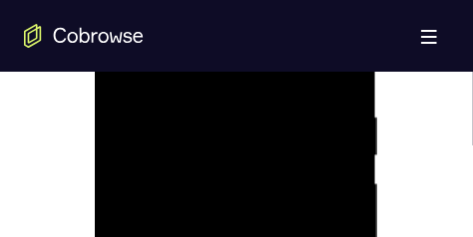
drag, startPoint x: 221, startPoint y: 118, endPoint x: 218, endPoint y: 251, distance: 133.6
drag, startPoint x: 198, startPoint y: 129, endPoint x: 198, endPoint y: 238, distance: 109.7
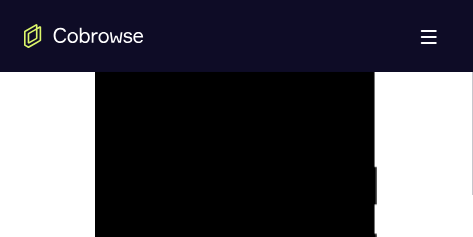
click at [273, 149] on div at bounding box center [234, 187] width 251 height 558
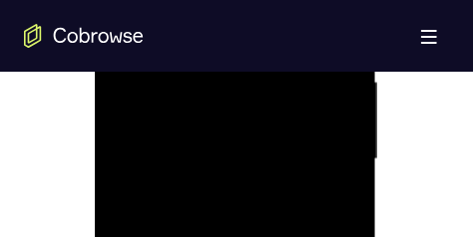
scroll to position [1247, 0]
drag, startPoint x: 259, startPoint y: 174, endPoint x: 260, endPoint y: 126, distance: 48.9
click at [260, 130] on div at bounding box center [234, 137] width 251 height 558
click at [306, 131] on div at bounding box center [234, 63] width 251 height 558
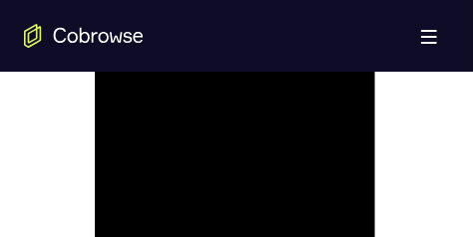
click at [323, 123] on div at bounding box center [234, 63] width 251 height 558
click at [320, 122] on div at bounding box center [234, 63] width 251 height 558
drag, startPoint x: 222, startPoint y: 138, endPoint x: 223, endPoint y: 249, distance: 111.7
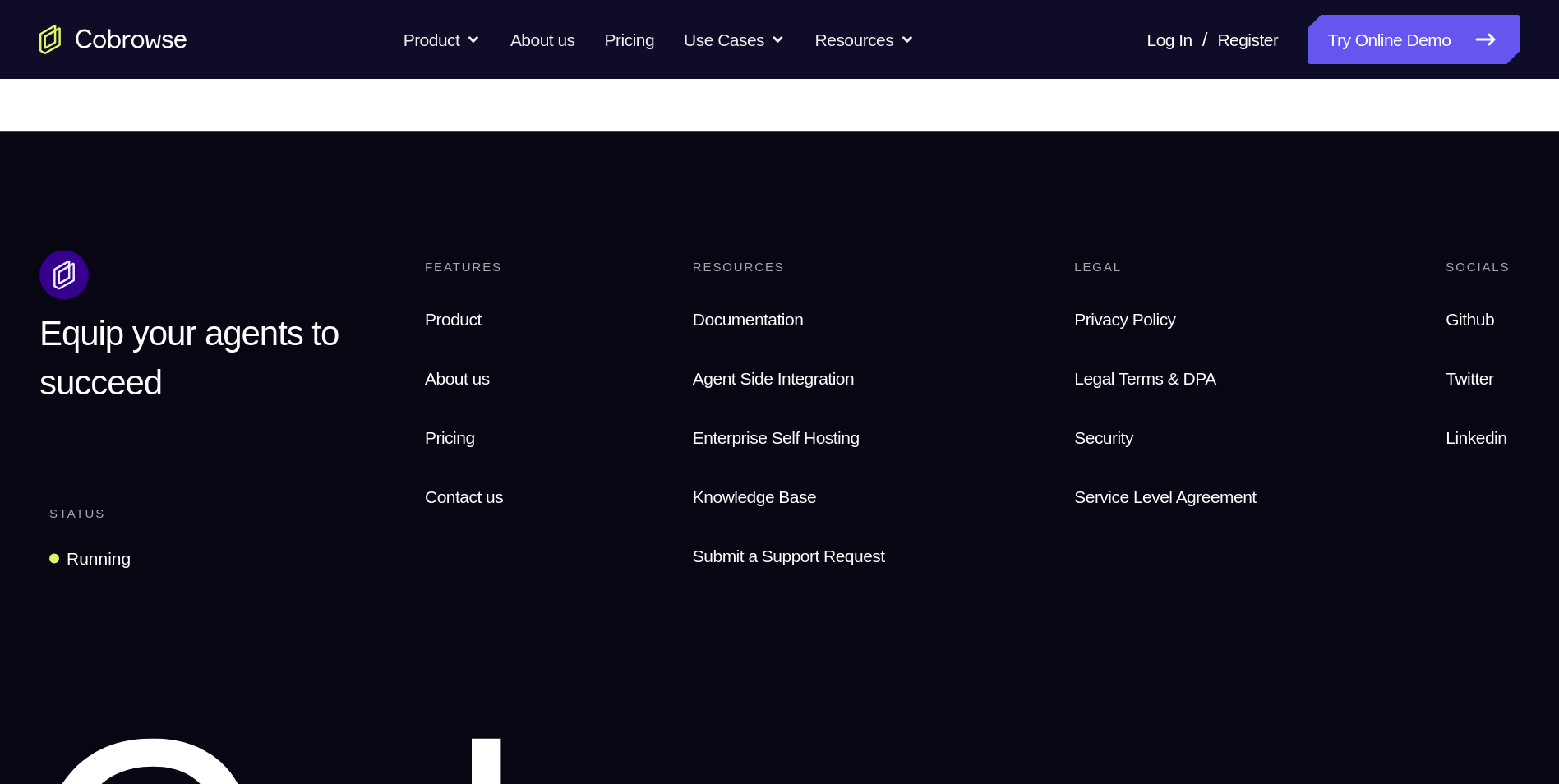
scroll to position [996, 0]
